Goal: Navigation & Orientation: Find specific page/section

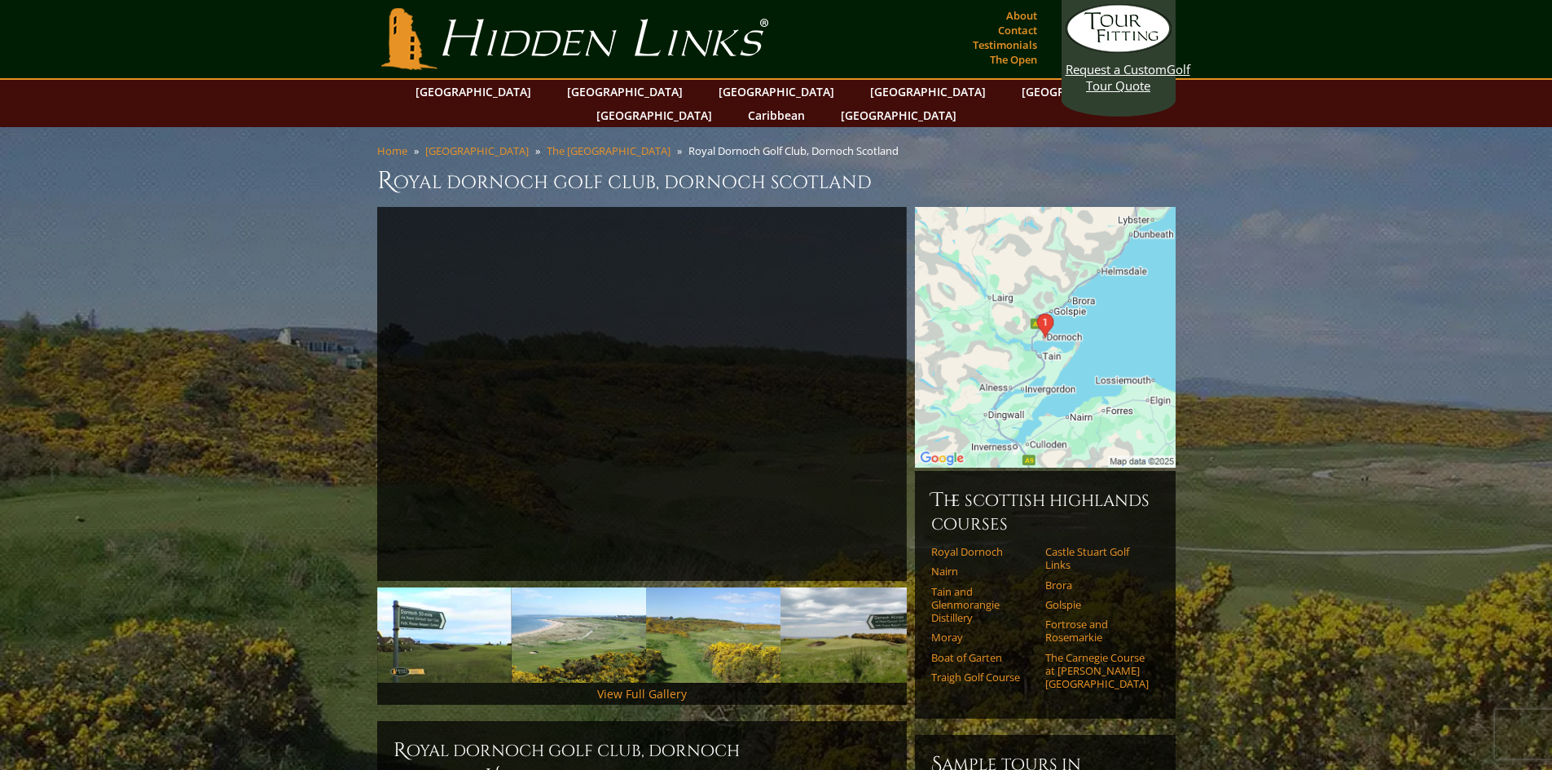
click at [1060, 349] on img at bounding box center [1045, 337] width 261 height 261
click at [1045, 301] on img at bounding box center [1045, 337] width 261 height 261
click at [547, 143] on link "The [GEOGRAPHIC_DATA]" at bounding box center [609, 150] width 124 height 15
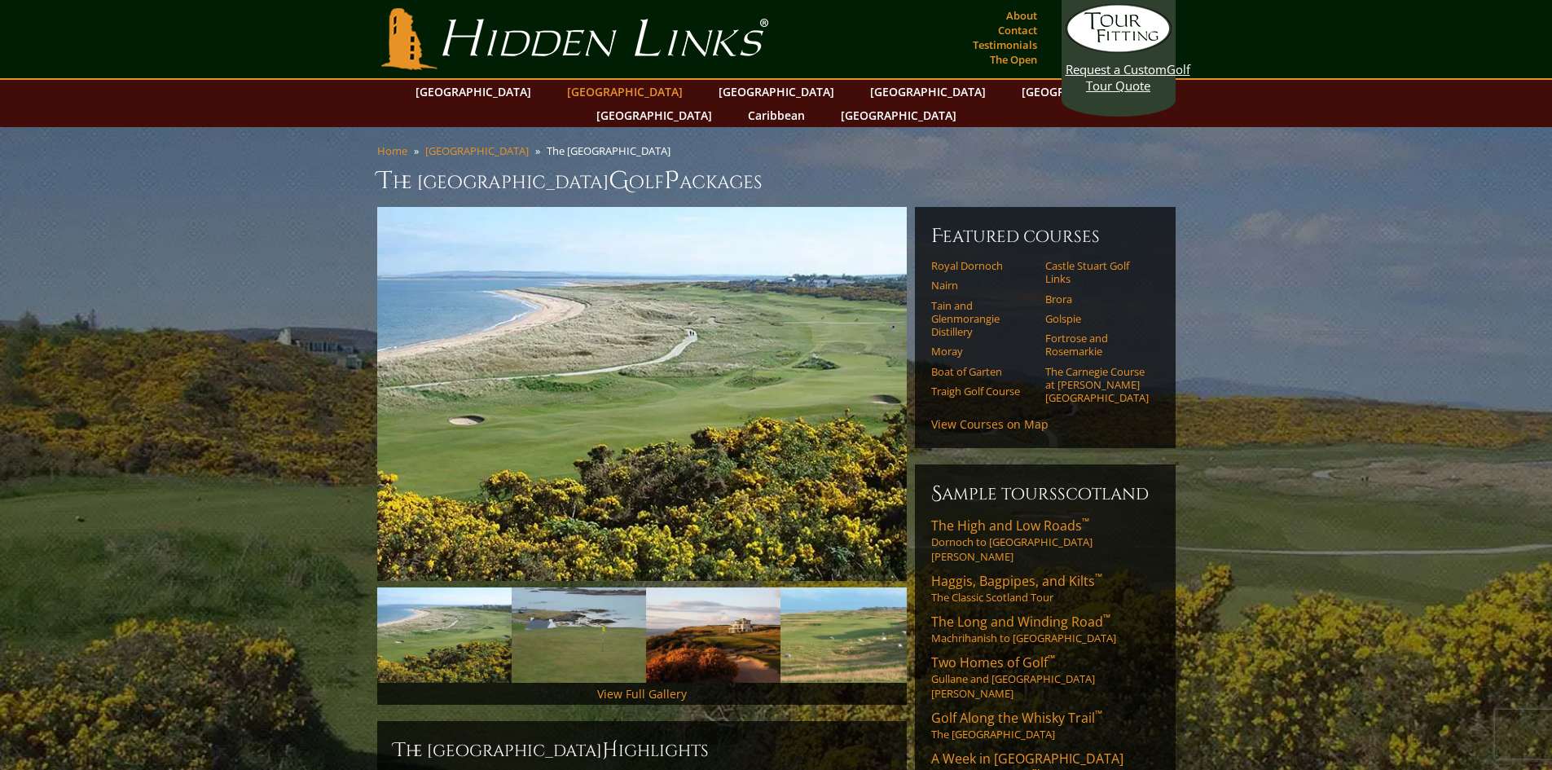
click at [592, 88] on link "[GEOGRAPHIC_DATA]" at bounding box center [625, 92] width 132 height 24
